Goal: Transaction & Acquisition: Obtain resource

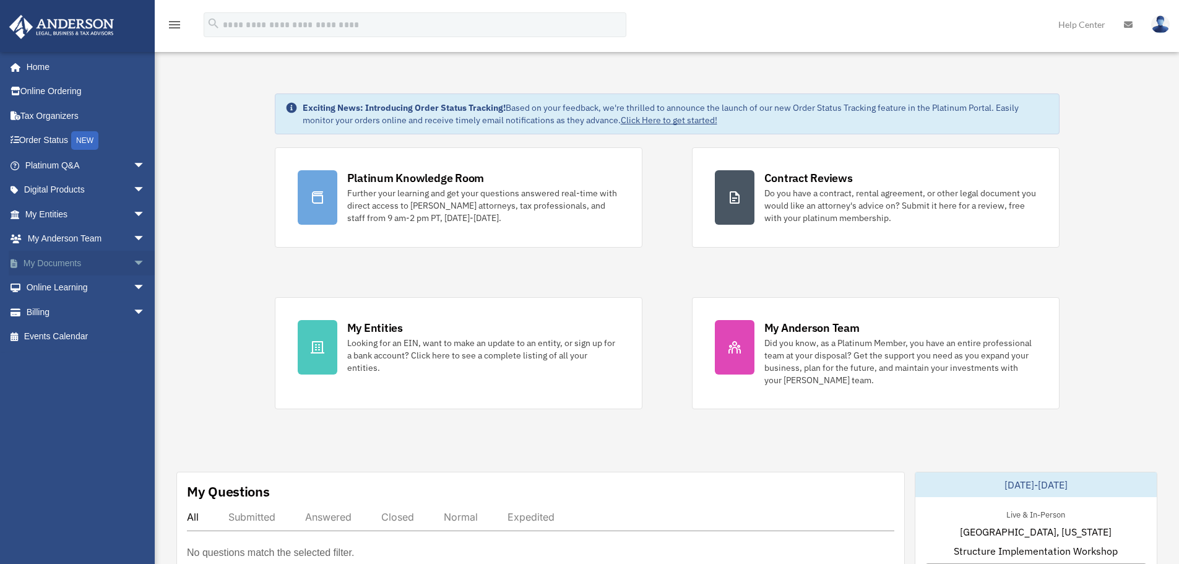
click at [64, 260] on link "My Documents arrow_drop_down" at bounding box center [86, 263] width 155 height 25
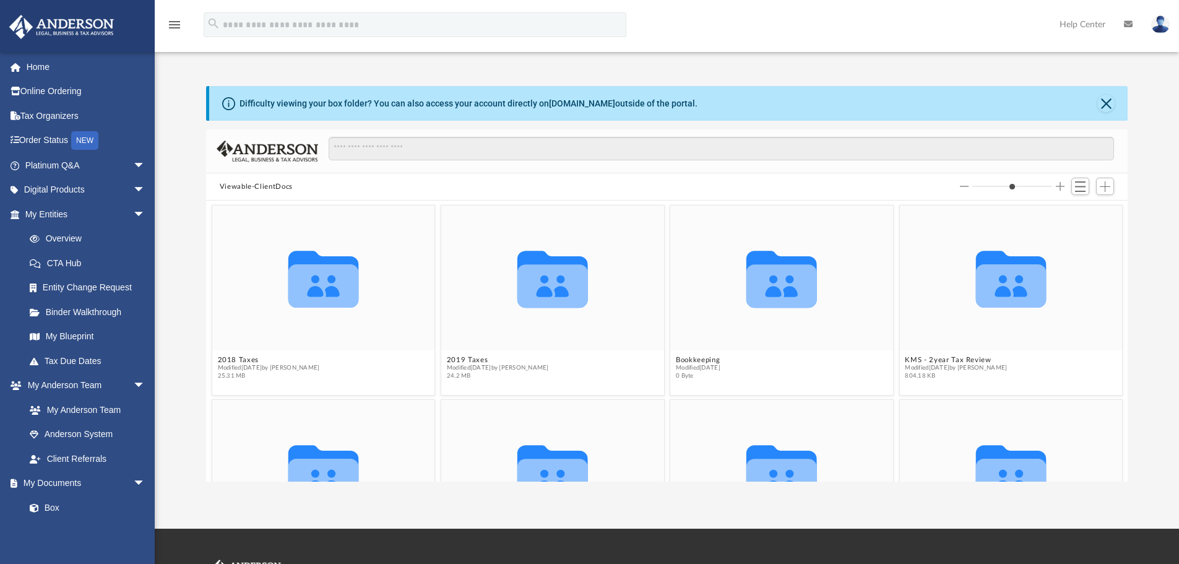
scroll to position [272, 912]
click at [65, 155] on link "Platinum Q&A arrow_drop_down" at bounding box center [86, 165] width 155 height 25
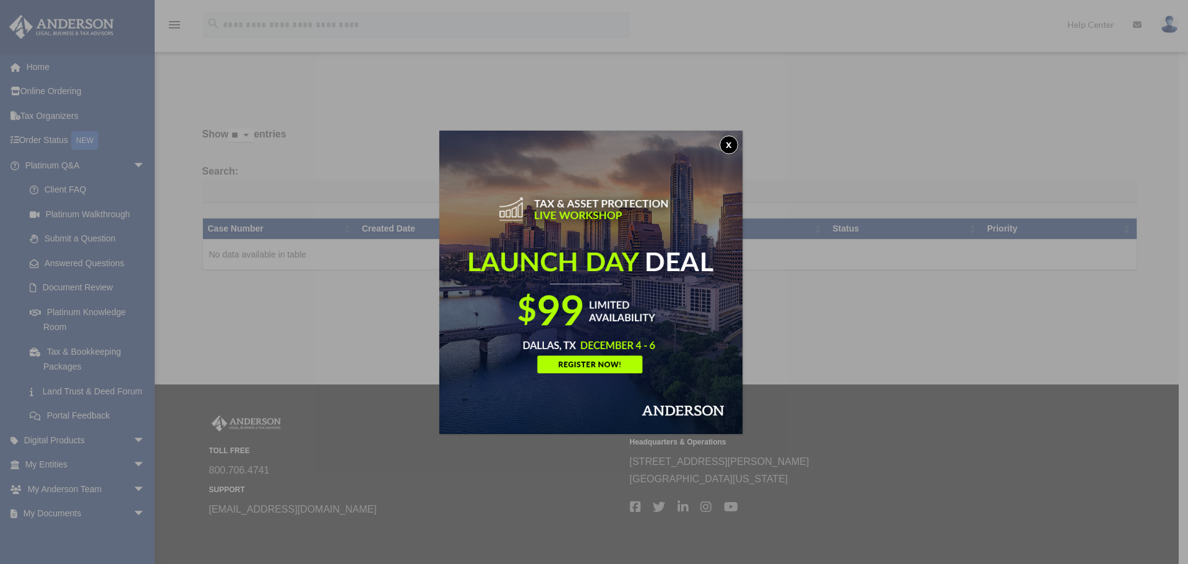
click at [723, 144] on button "x" at bounding box center [729, 145] width 19 height 19
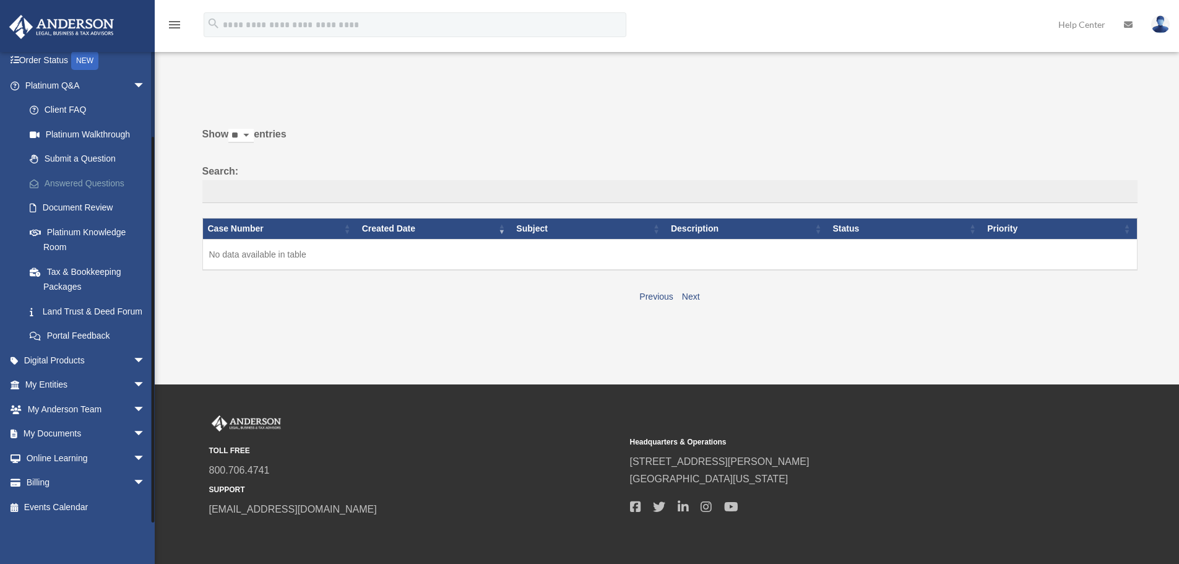
scroll to position [52, 0]
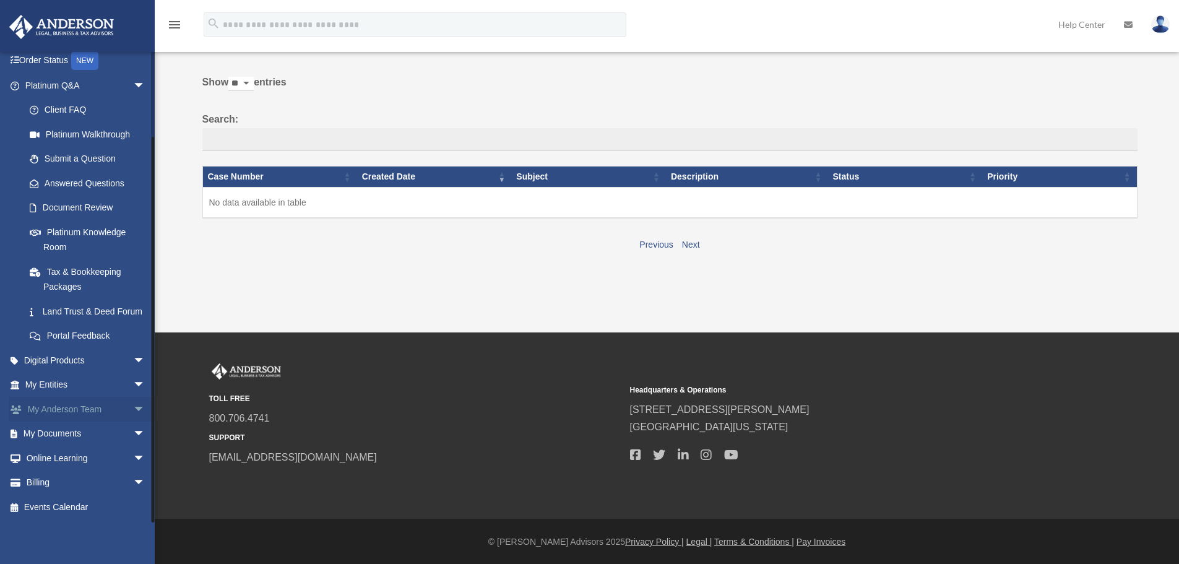
click at [92, 415] on link "My Anderson Team arrow_drop_down" at bounding box center [86, 409] width 155 height 25
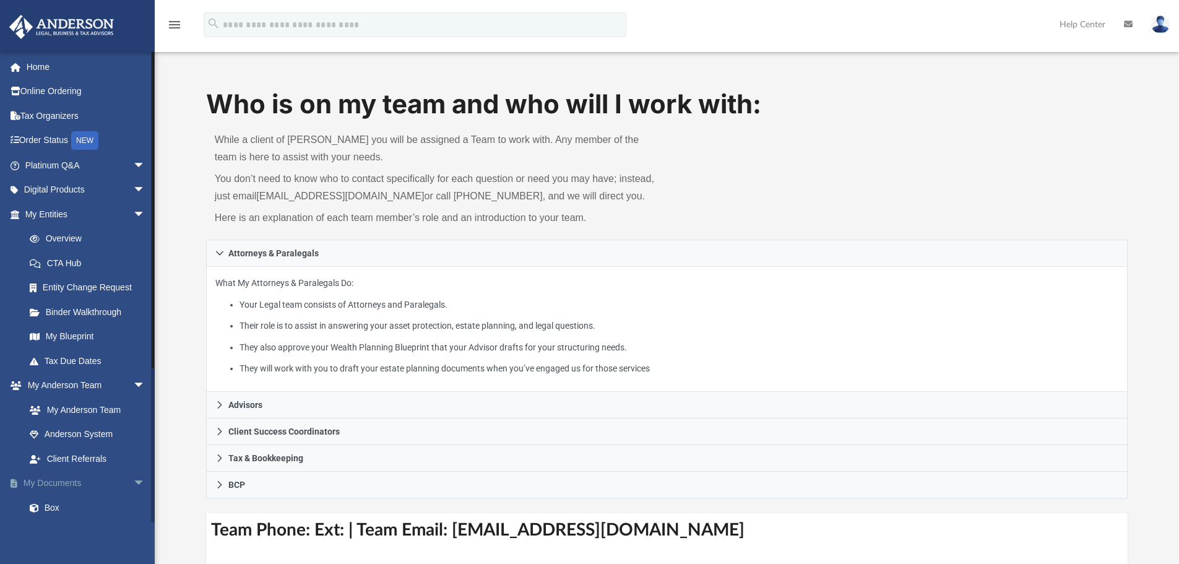
click at [72, 481] on link "My Documents arrow_drop_down" at bounding box center [86, 483] width 155 height 25
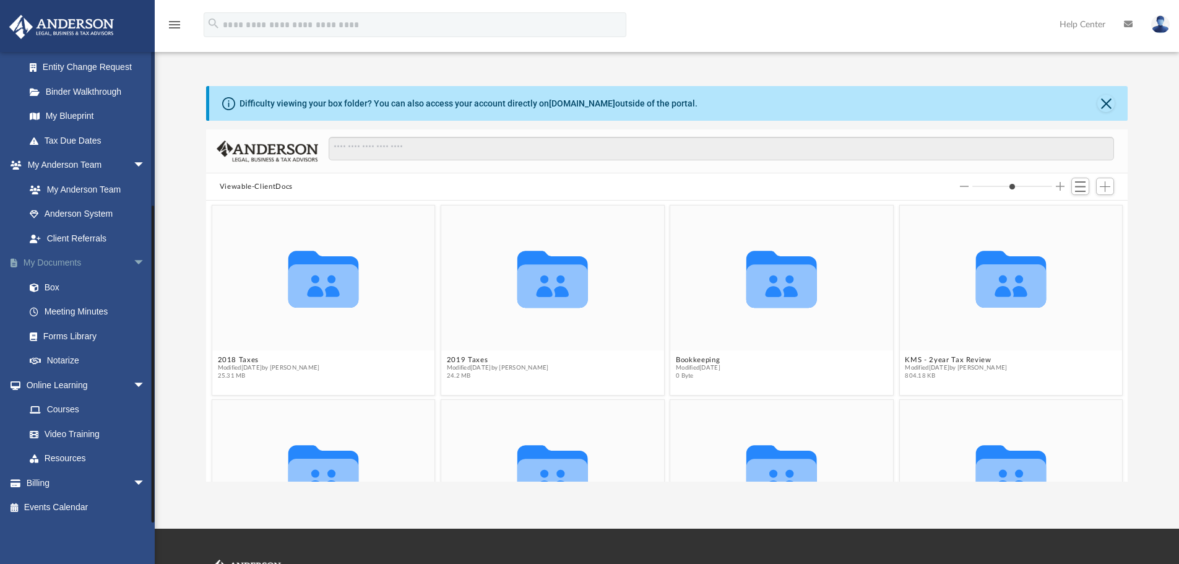
scroll to position [103, 0]
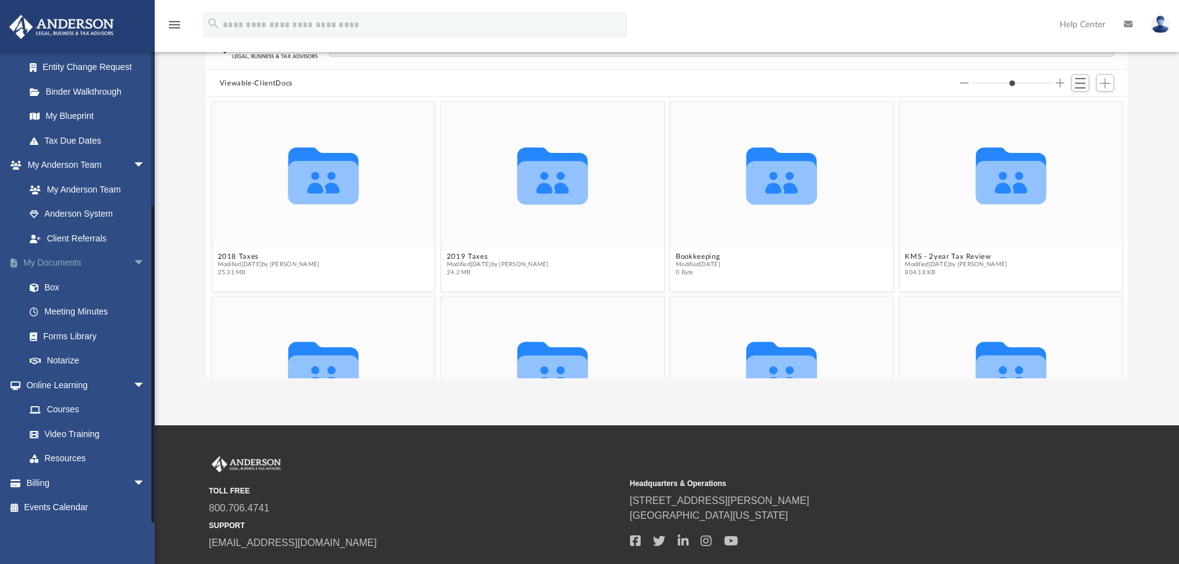
click at [72, 481] on link "Billing arrow_drop_down" at bounding box center [86, 482] width 155 height 25
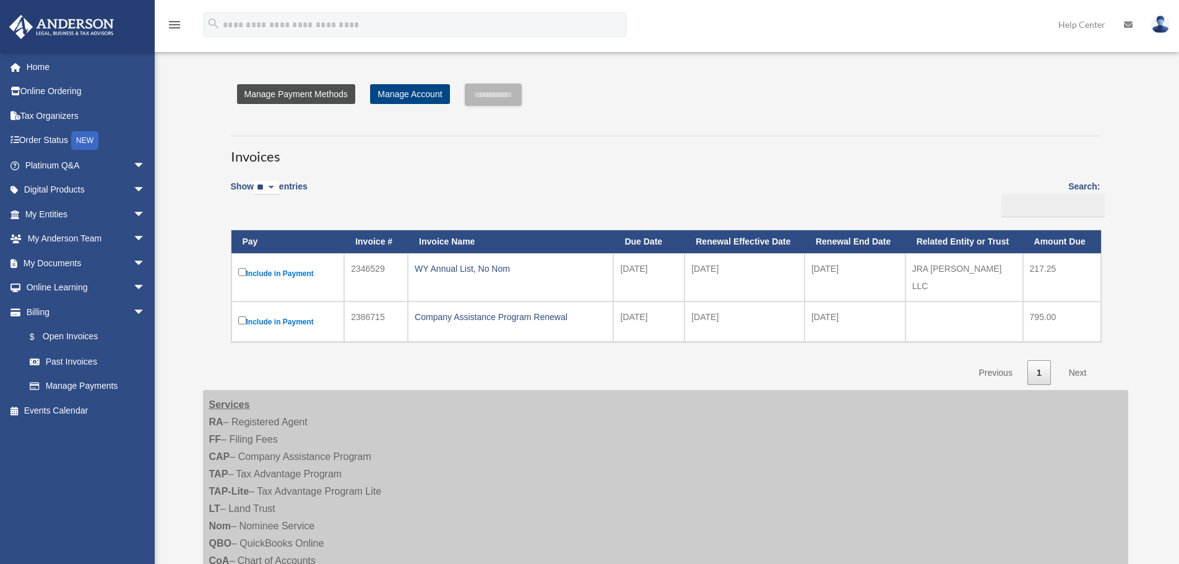
click at [327, 92] on link "Manage Payment Methods" at bounding box center [296, 94] width 118 height 20
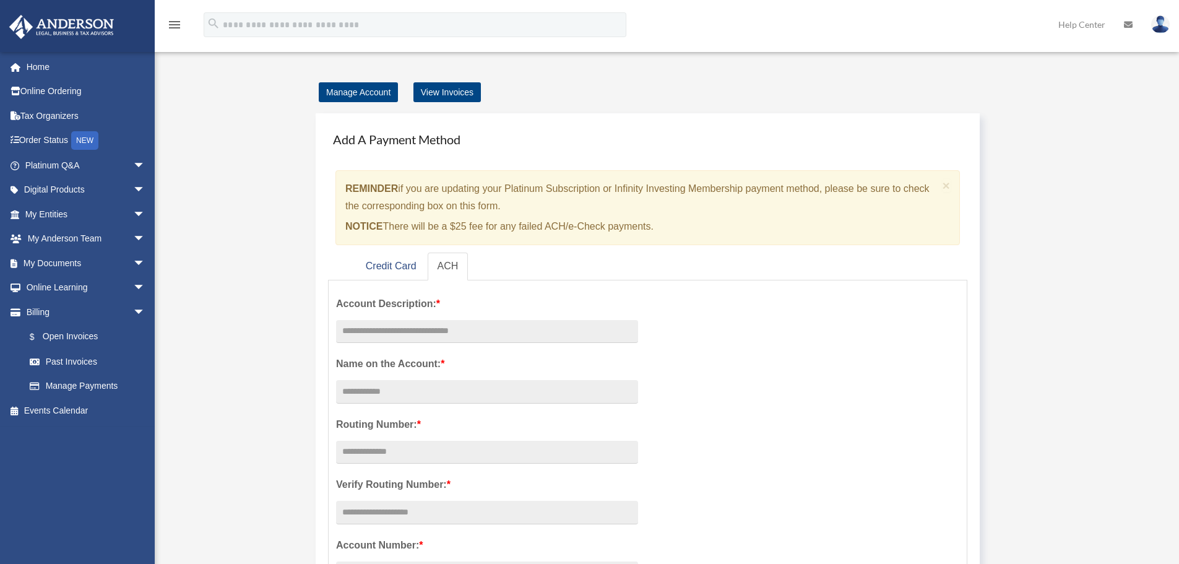
click at [79, 365] on link "Past Invoices" at bounding box center [90, 361] width 147 height 25
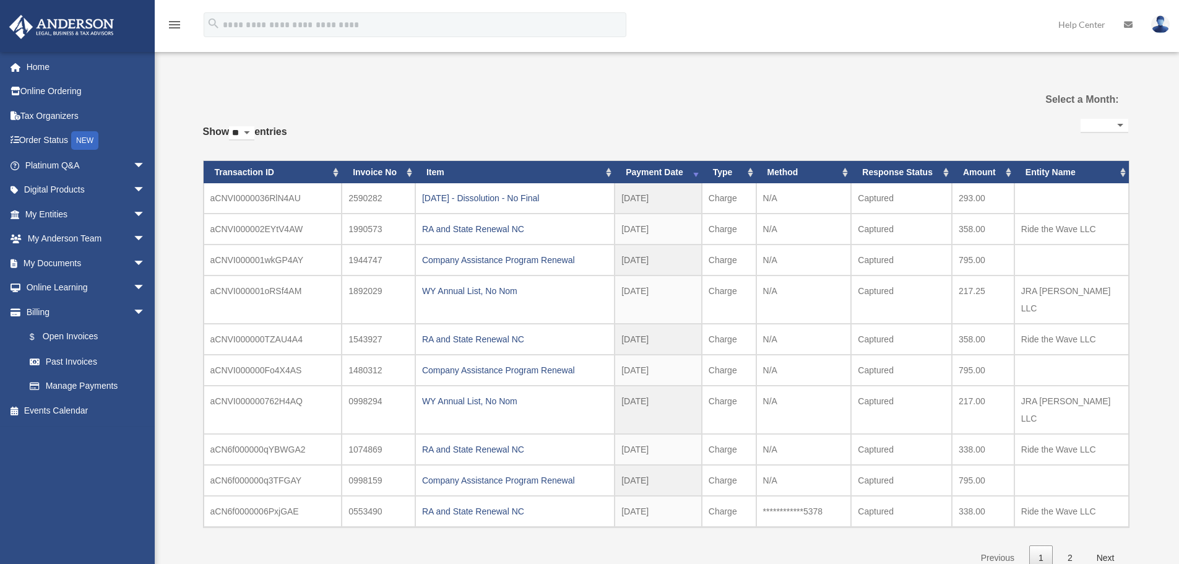
select select
click at [1042, 545] on link "1" at bounding box center [1041, 557] width 24 height 25
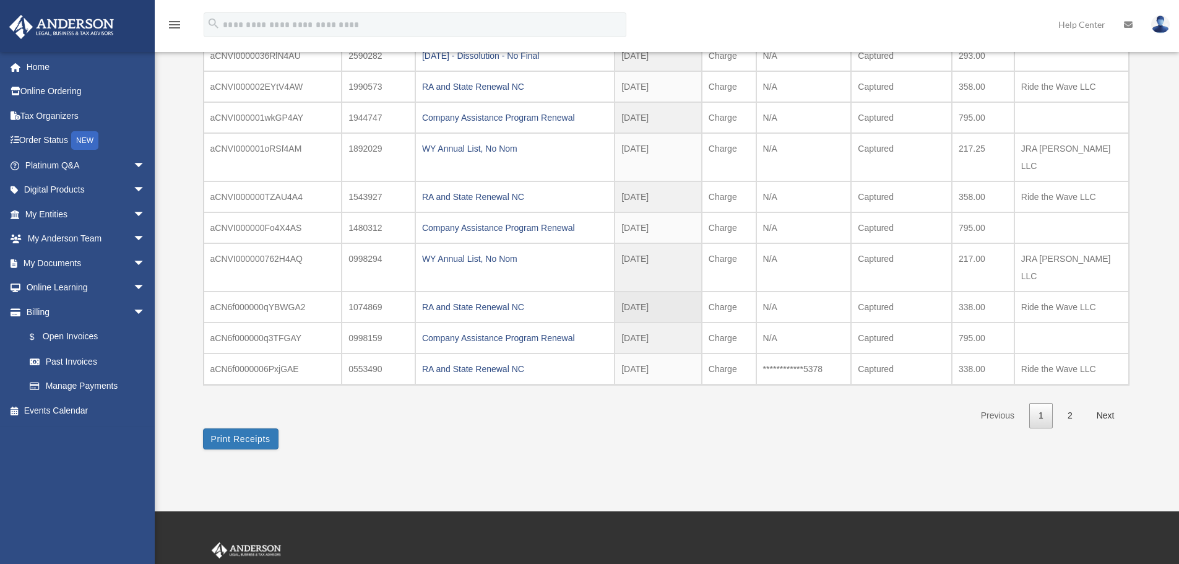
scroll to position [144, 0]
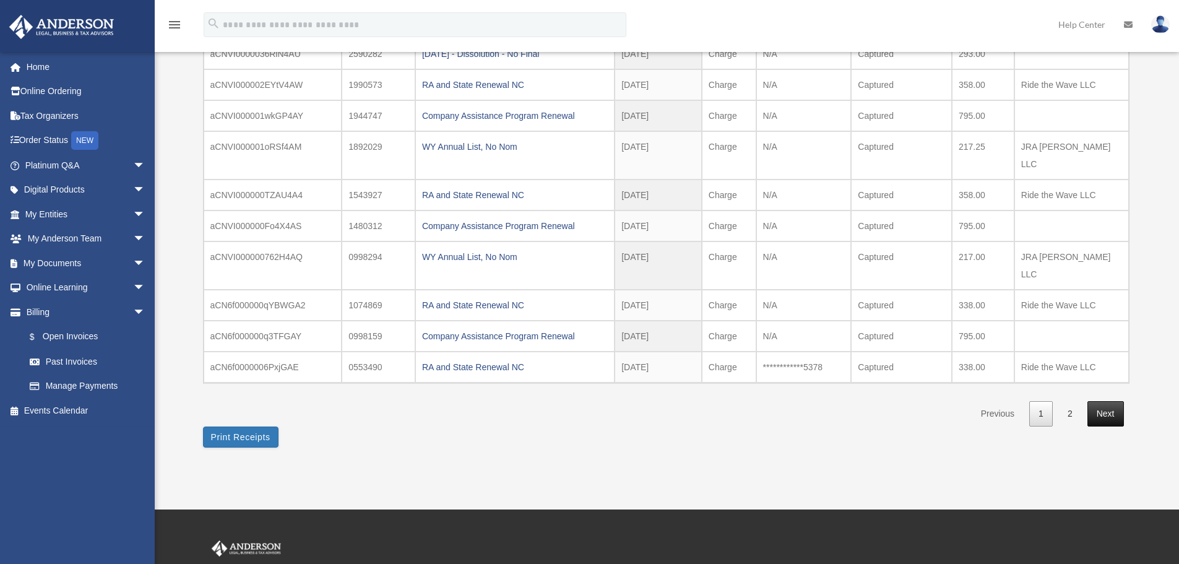
click at [1107, 401] on link "Next" at bounding box center [1105, 413] width 37 height 25
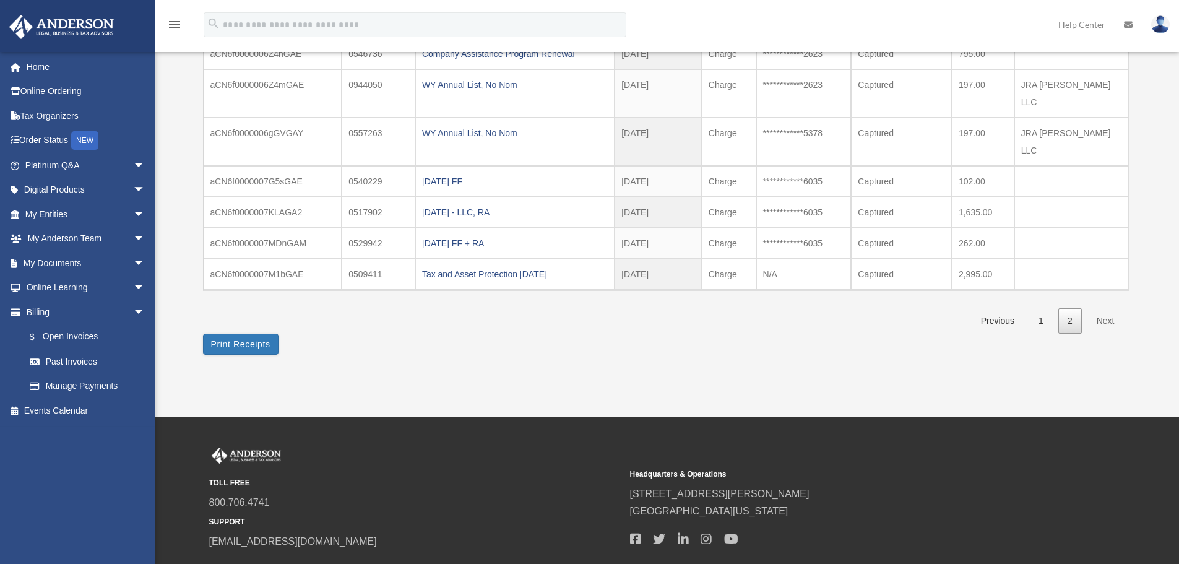
click at [1108, 308] on link "Next" at bounding box center [1105, 320] width 37 height 25
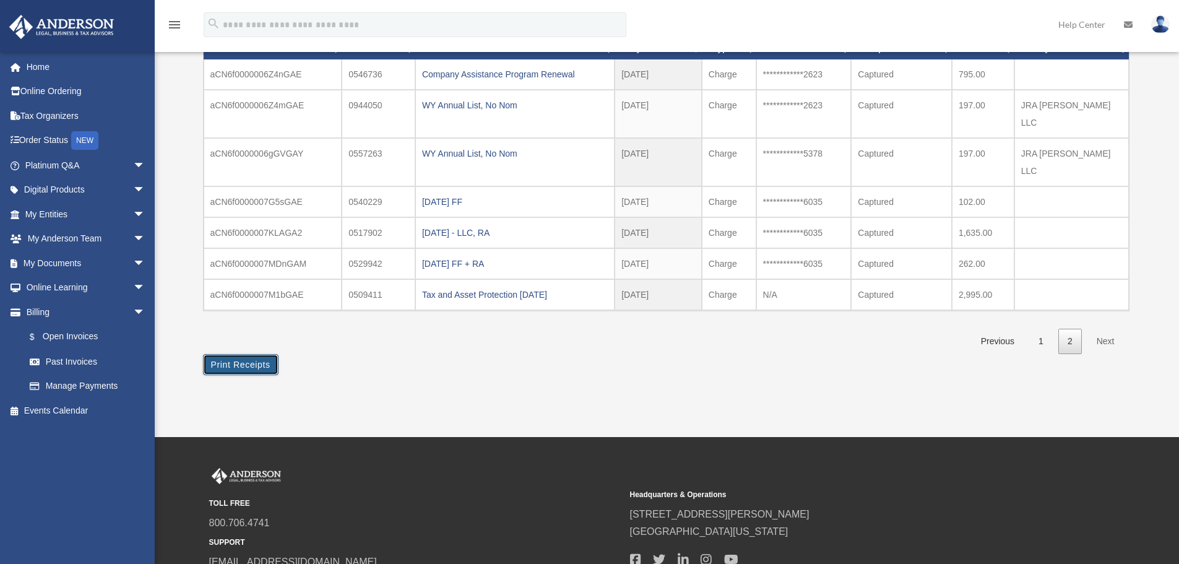
click at [248, 354] on button "Print Receipts" at bounding box center [240, 364] width 75 height 21
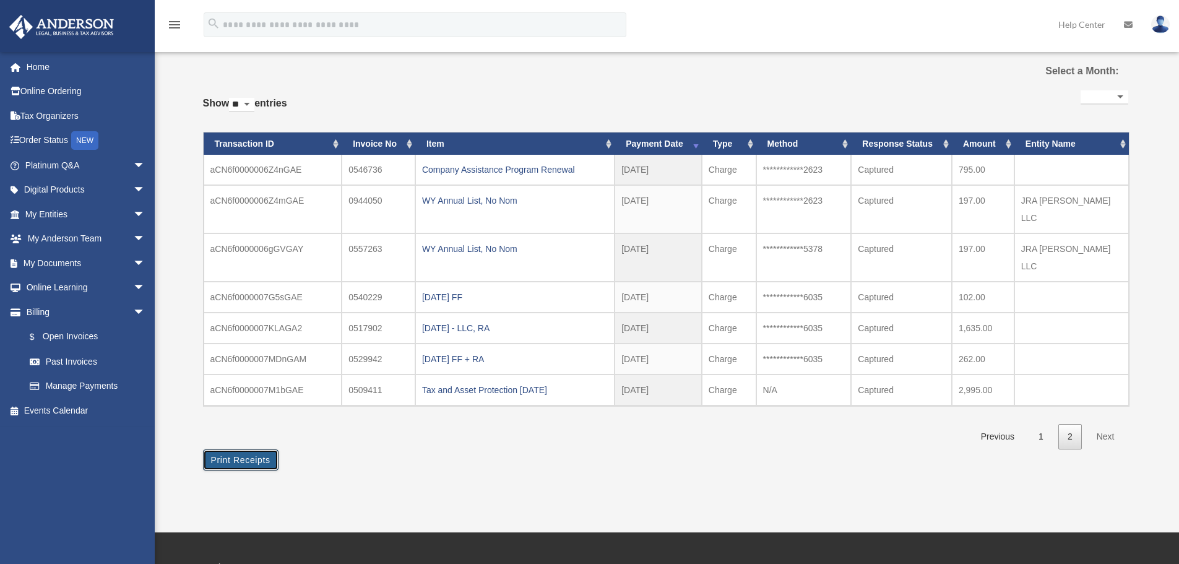
scroll to position [0, 0]
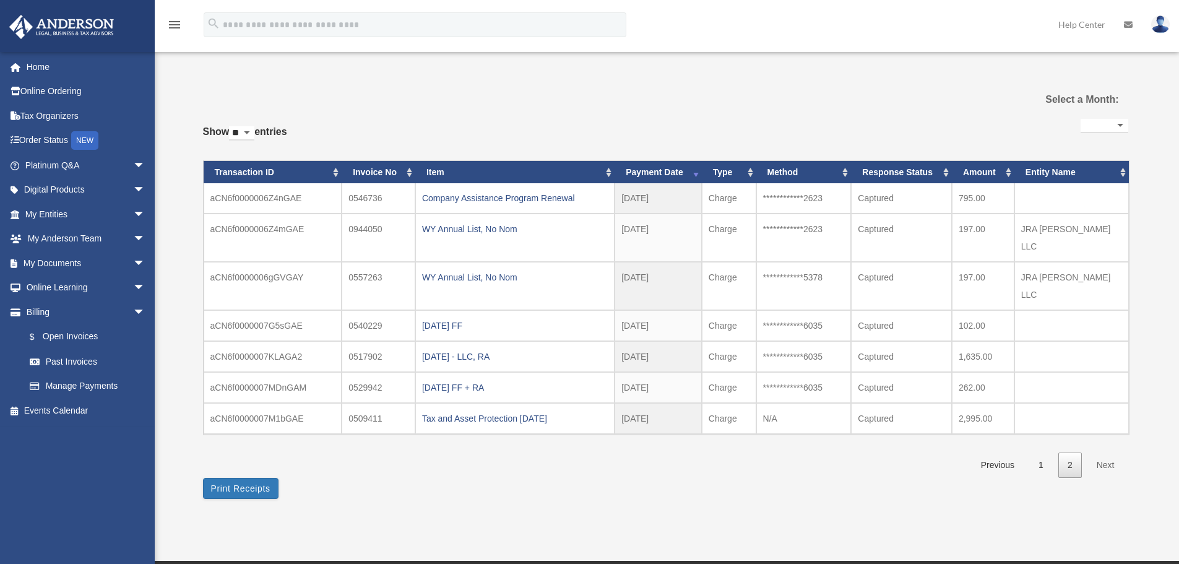
click at [1157, 19] on img at bounding box center [1160, 24] width 19 height 18
click at [913, 109] on link "Logout" at bounding box center [975, 107] width 124 height 25
